Goal: Submit feedback/report problem: Submit feedback/report problem

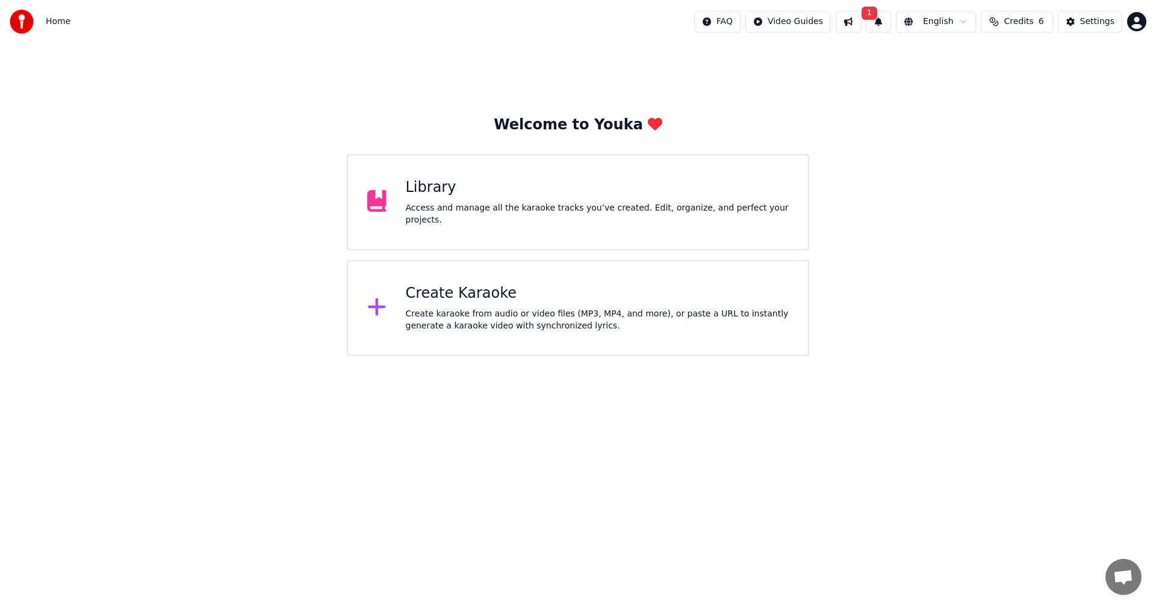
click at [1029, 20] on span "Credits" at bounding box center [1017, 22] width 29 height 12
click at [958, 61] on th "Topup" at bounding box center [952, 57] width 34 height 24
click at [887, 25] on button "1" at bounding box center [878, 22] width 25 height 22
click at [972, 61] on button "Update" at bounding box center [971, 60] width 51 height 22
click at [1020, 20] on span "Credits" at bounding box center [1017, 22] width 29 height 12
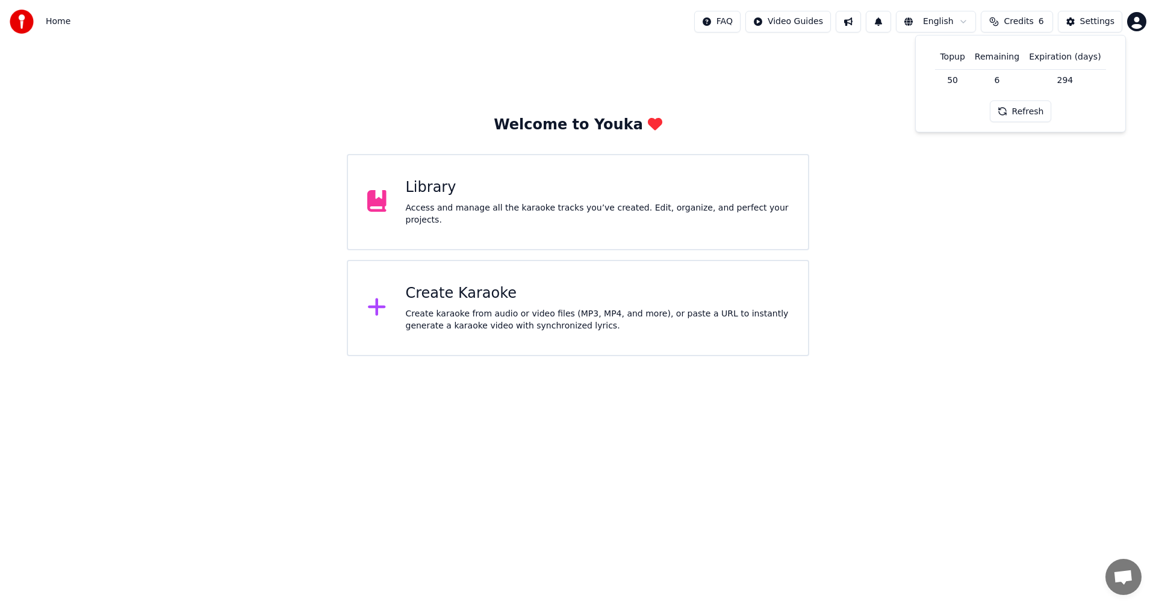
click at [957, 79] on td "50" at bounding box center [952, 80] width 34 height 22
click at [1013, 113] on button "Refresh" at bounding box center [1021, 112] width 62 height 22
click at [1002, 196] on div "Welcome to Youka Library Access and manage all the karaoke tracks you’ve create…" at bounding box center [578, 199] width 1156 height 313
click at [855, 26] on button at bounding box center [848, 22] width 25 height 22
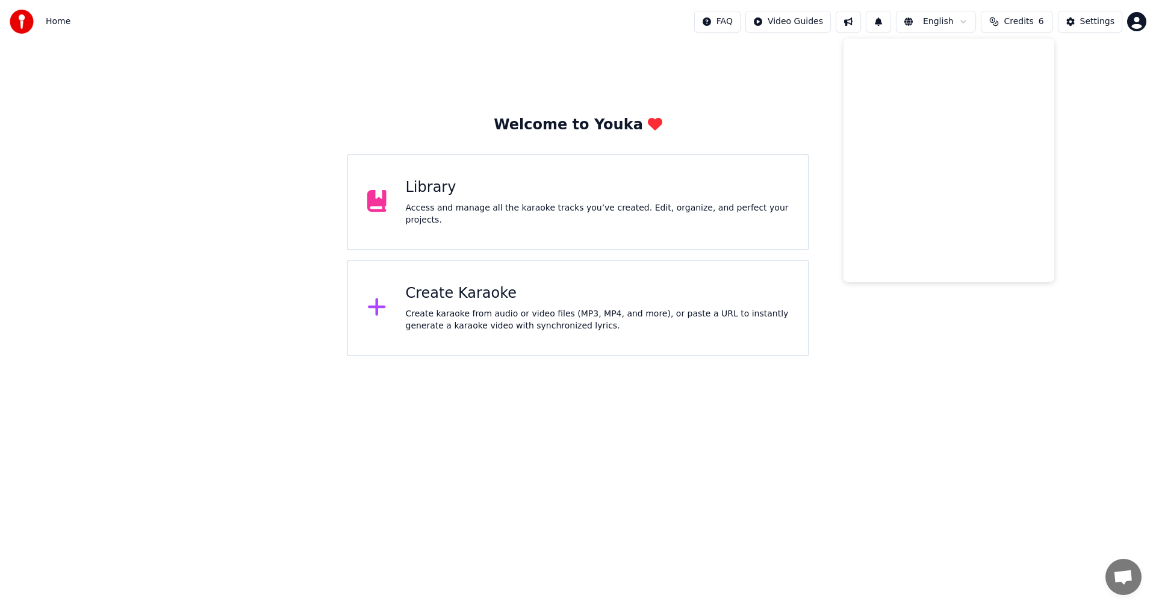
click at [795, 76] on div "Welcome to Youka Library Access and manage all the karaoke tracks you’ve create…" at bounding box center [578, 199] width 1156 height 313
click at [891, 22] on button at bounding box center [878, 22] width 25 height 22
drag, startPoint x: 865, startPoint y: 193, endPoint x: 866, endPoint y: 175, distance: 18.1
click at [866, 188] on div "Welcome to Youka Library Access and manage all the karaoke tracks you’ve create…" at bounding box center [578, 199] width 1156 height 313
click at [1088, 25] on div "Settings" at bounding box center [1097, 22] width 34 height 12
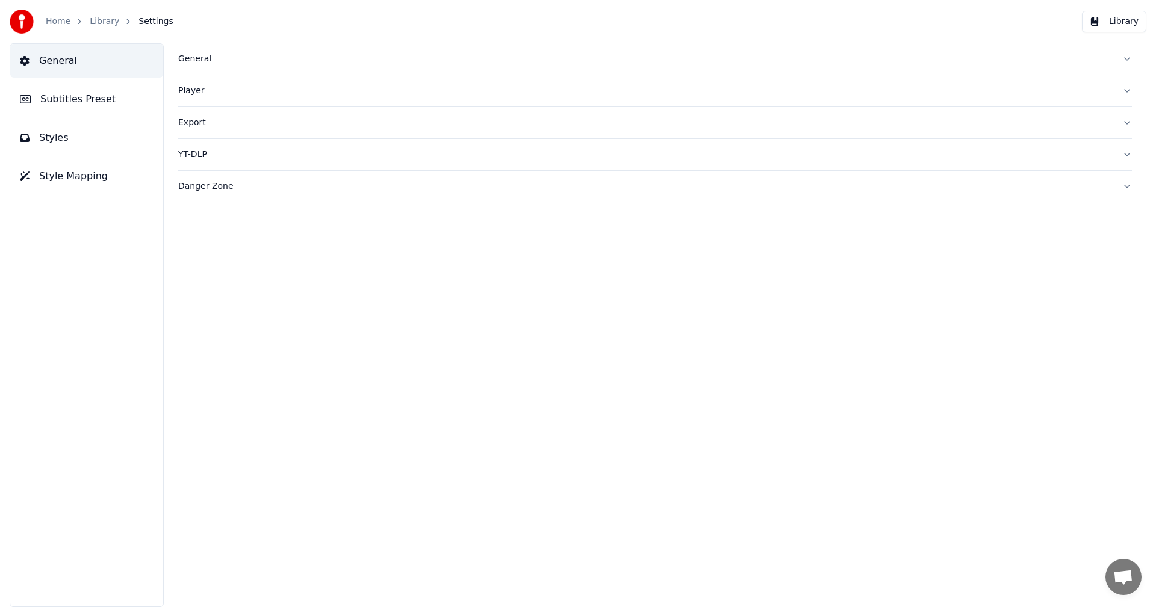
click at [192, 57] on div "General" at bounding box center [645, 59] width 934 height 12
click at [54, 22] on link "Home" at bounding box center [58, 22] width 25 height 12
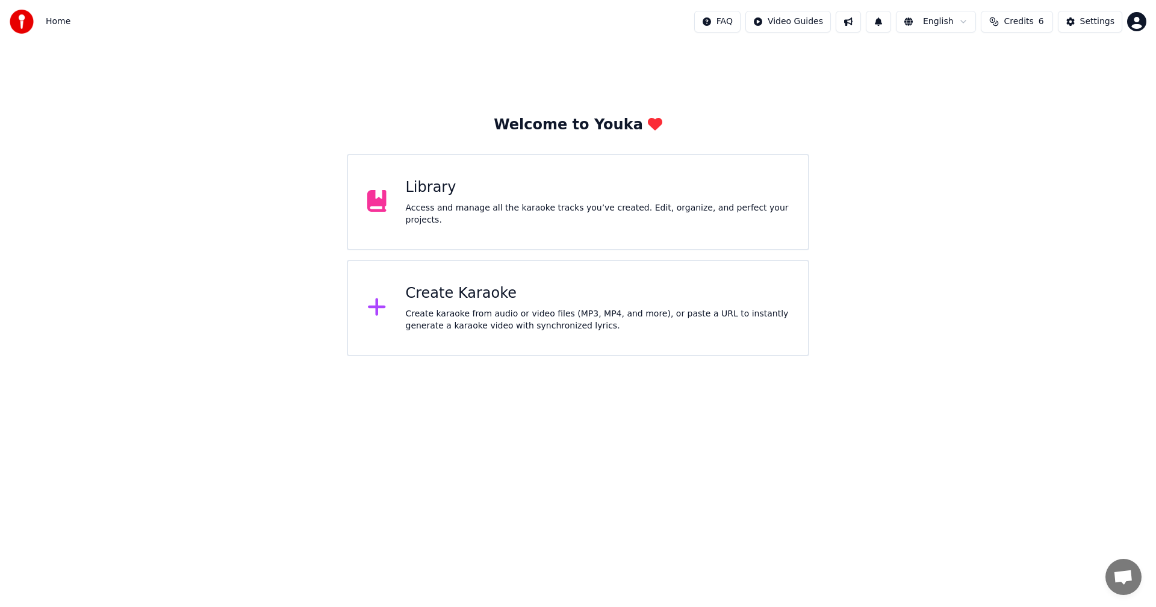
click at [474, 300] on div "Create Karaoke" at bounding box center [597, 293] width 383 height 19
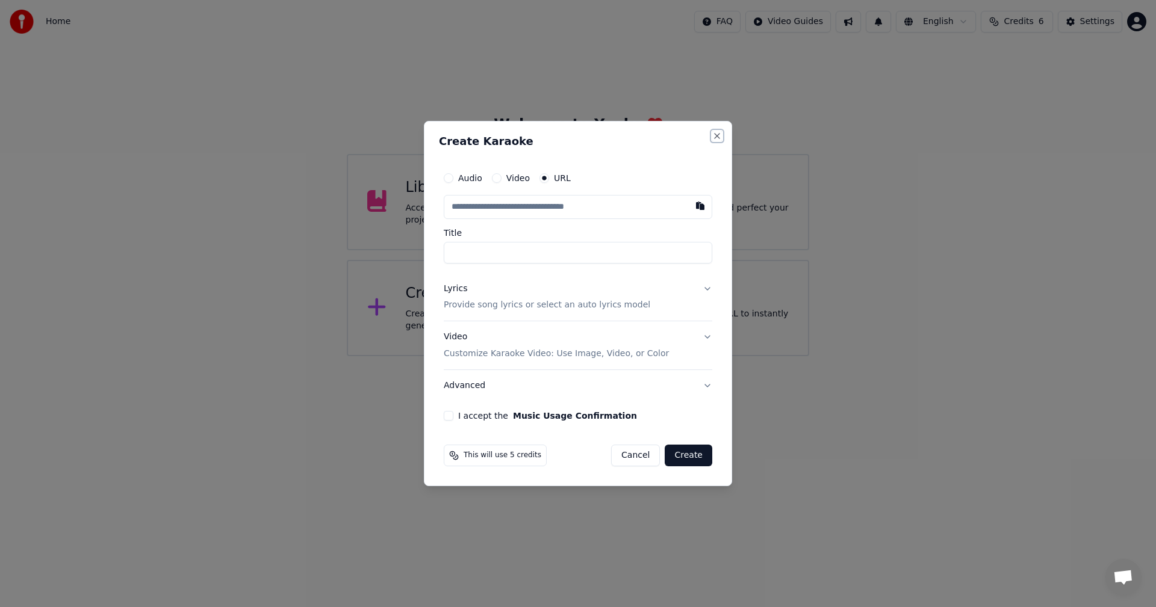
click at [716, 138] on button "Close" at bounding box center [717, 136] width 10 height 10
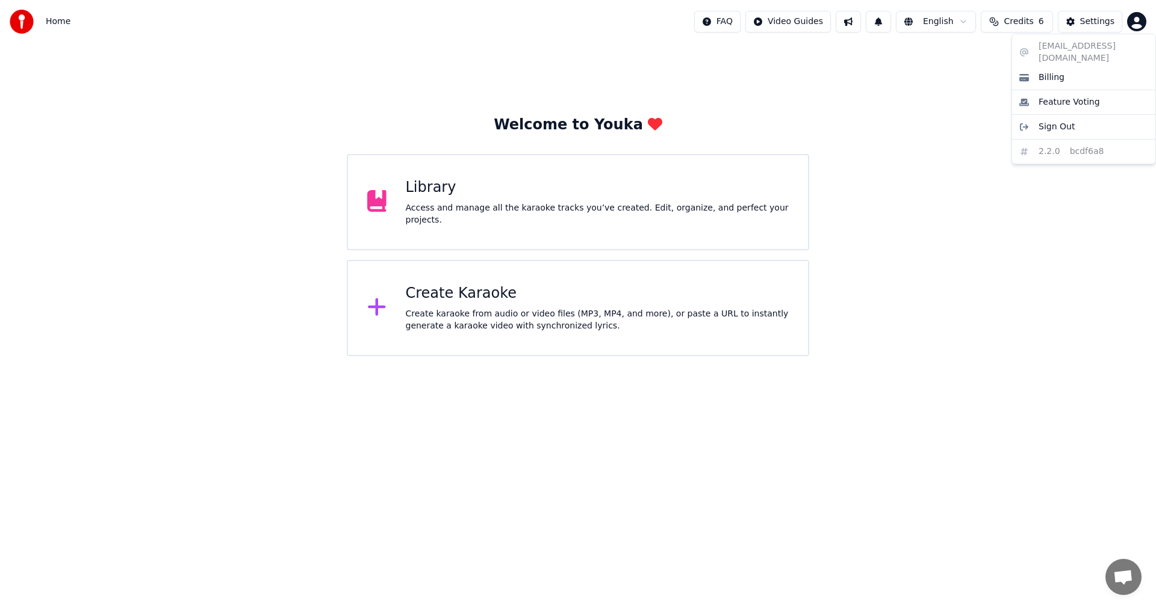
click at [1142, 23] on html "Home FAQ Video Guides English Credits 6 Settings Welcome to Youka Library Acces…" at bounding box center [578, 178] width 1156 height 356
click at [1034, 68] on div "Billing" at bounding box center [1083, 77] width 138 height 19
click at [732, 25] on html "Home FAQ Video Guides English Credits 6 Settings Welcome to Youka Library Acces…" at bounding box center [578, 178] width 1156 height 356
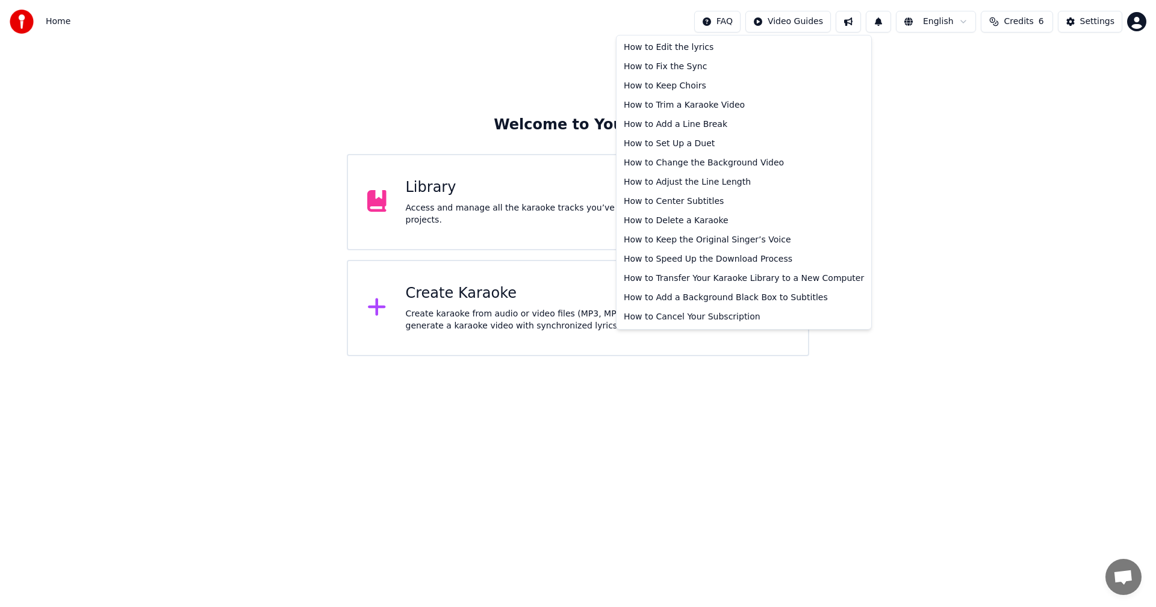
drag, startPoint x: 926, startPoint y: 147, endPoint x: 954, endPoint y: 271, distance: 127.6
click at [927, 149] on html "Home FAQ Video Guides English Credits 6 Settings Welcome to Youka Library Acces…" at bounding box center [578, 178] width 1156 height 356
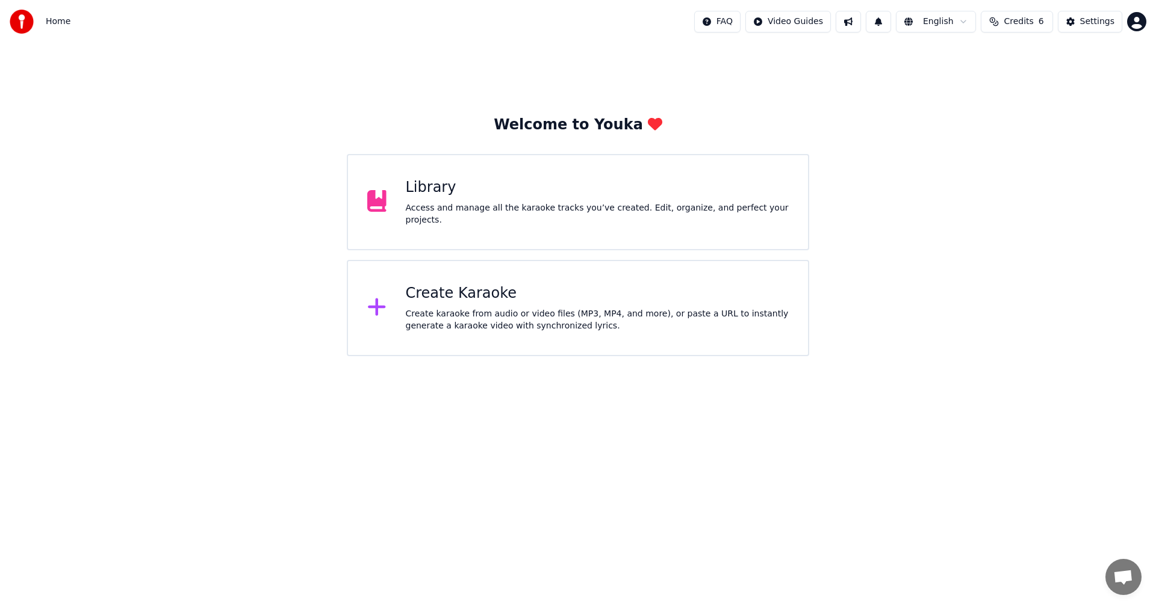
click at [1120, 582] on span "Open chat" at bounding box center [1123, 578] width 20 height 17
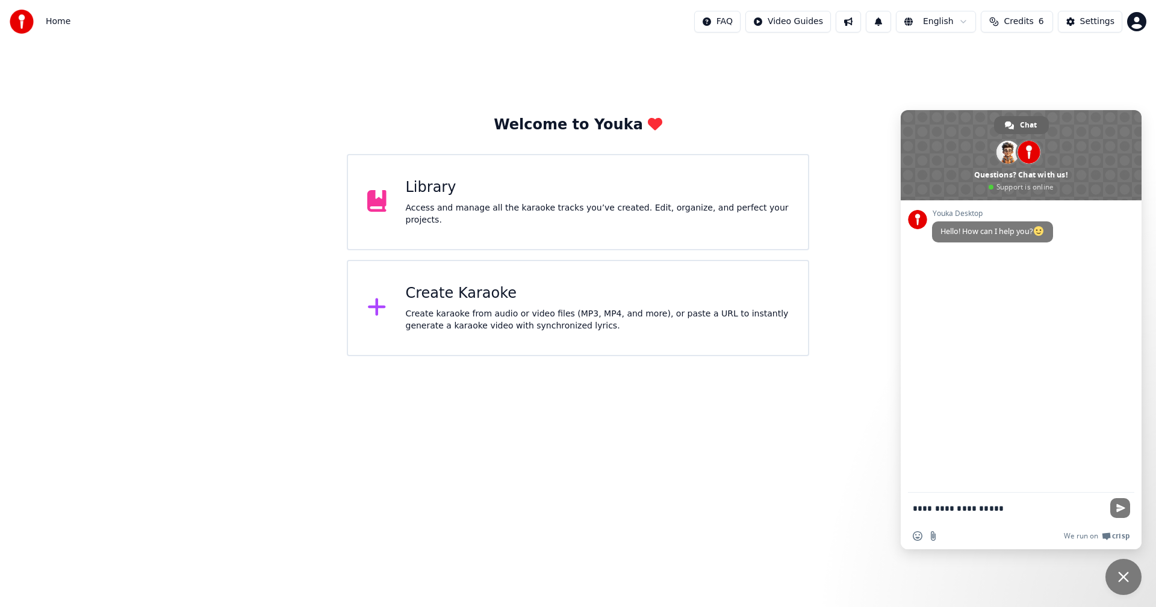
type textarea "**********"
